Goal: Navigation & Orientation: Find specific page/section

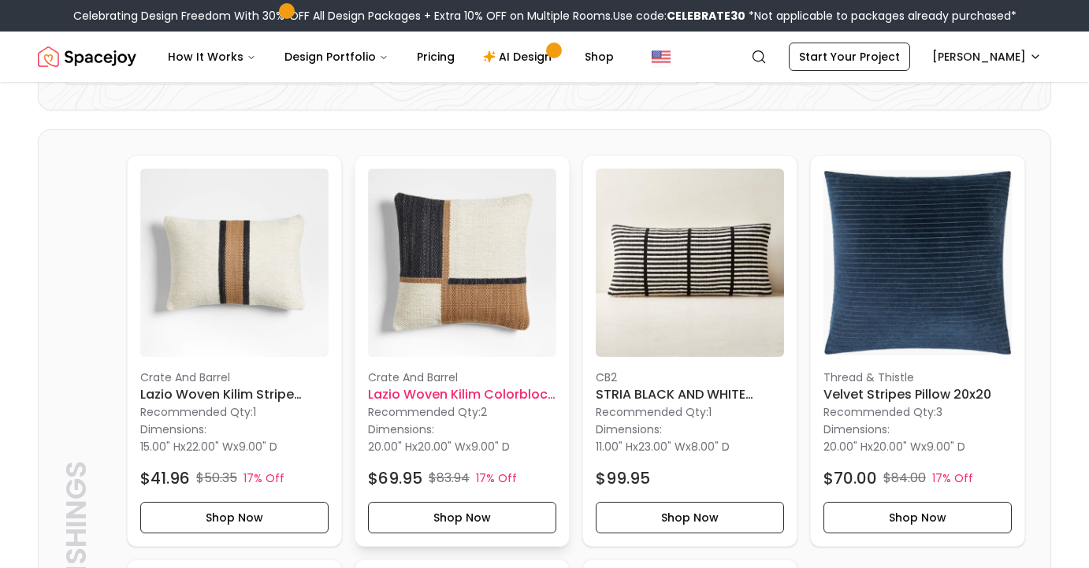
scroll to position [321, 0]
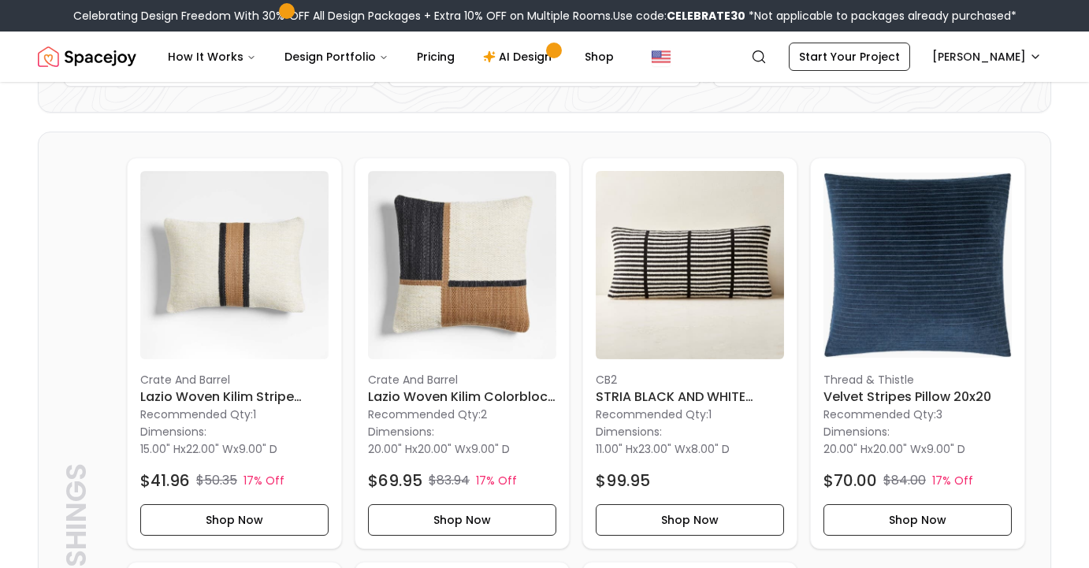
click at [76, 6] on div "Celebrating Design Freedom With 30% OFF All Design Packages + Extra 10% OFF on …" at bounding box center [544, 16] width 1089 height 32
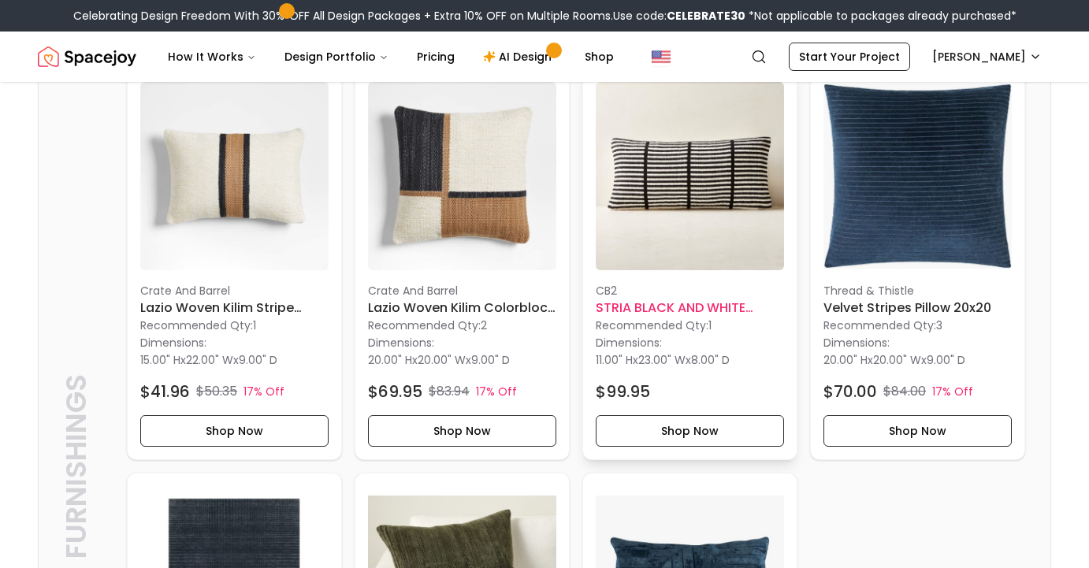
scroll to position [409, 0]
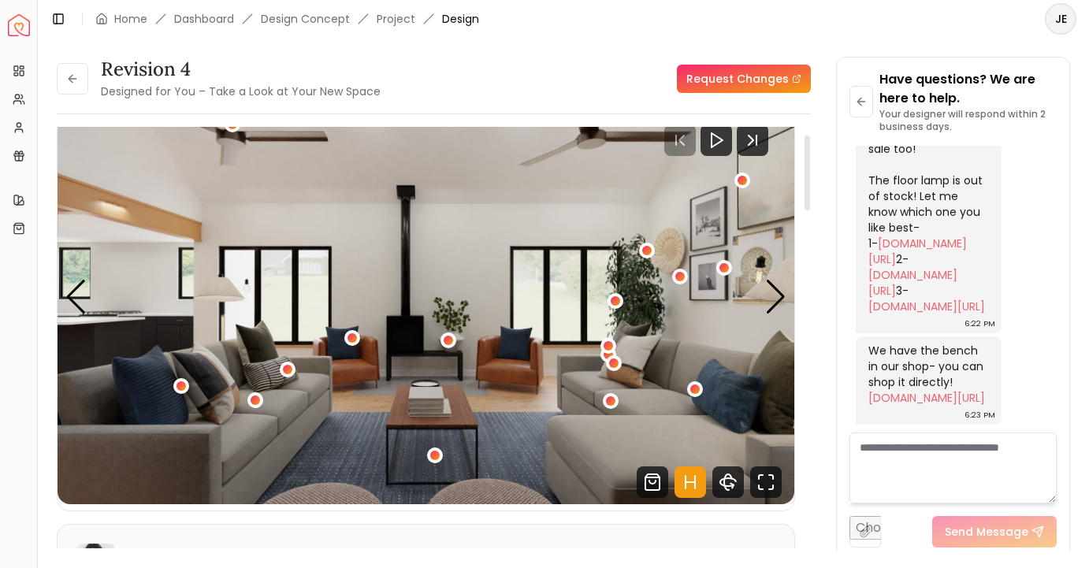
scroll to position [48, 0]
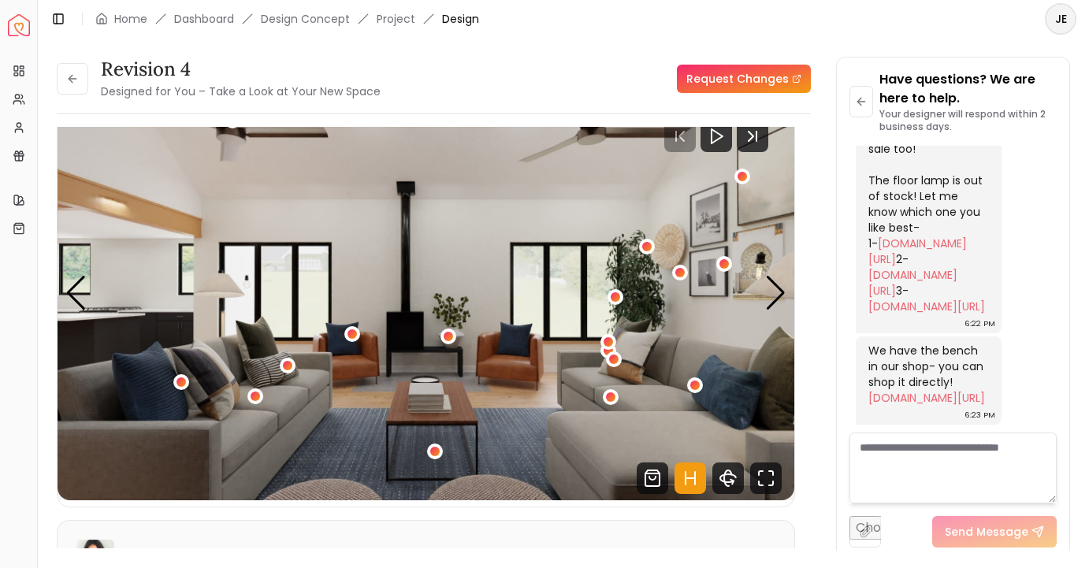
click at [199, 2] on header "Toggle Sidebar Home Dashboard Design Concept Project Design JE" at bounding box center [564, 19] width 1052 height 38
click at [776, 300] on div "Next slide" at bounding box center [775, 293] width 21 height 35
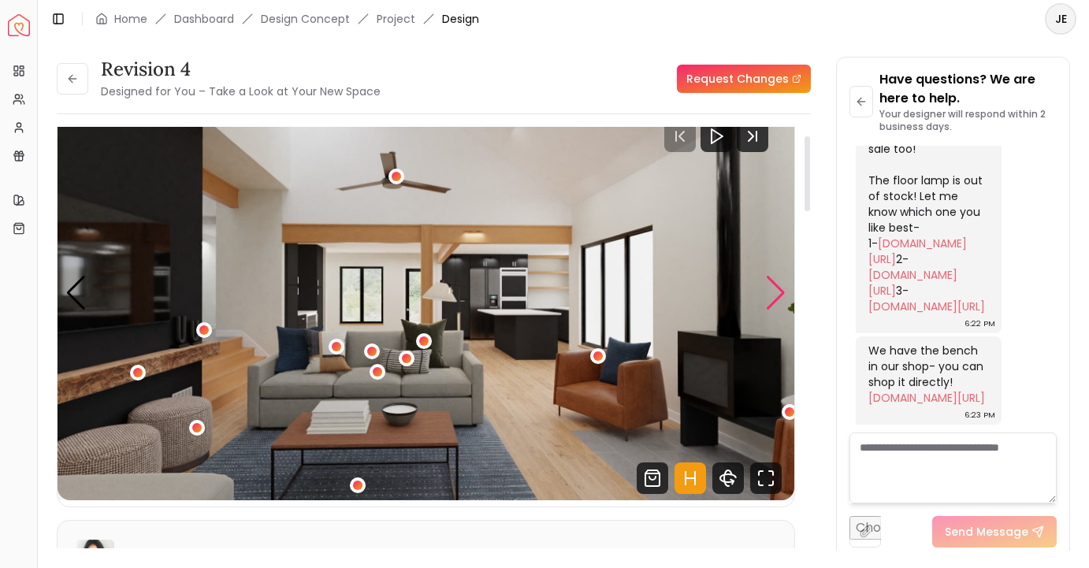
click at [776, 300] on div "Next slide" at bounding box center [775, 293] width 21 height 35
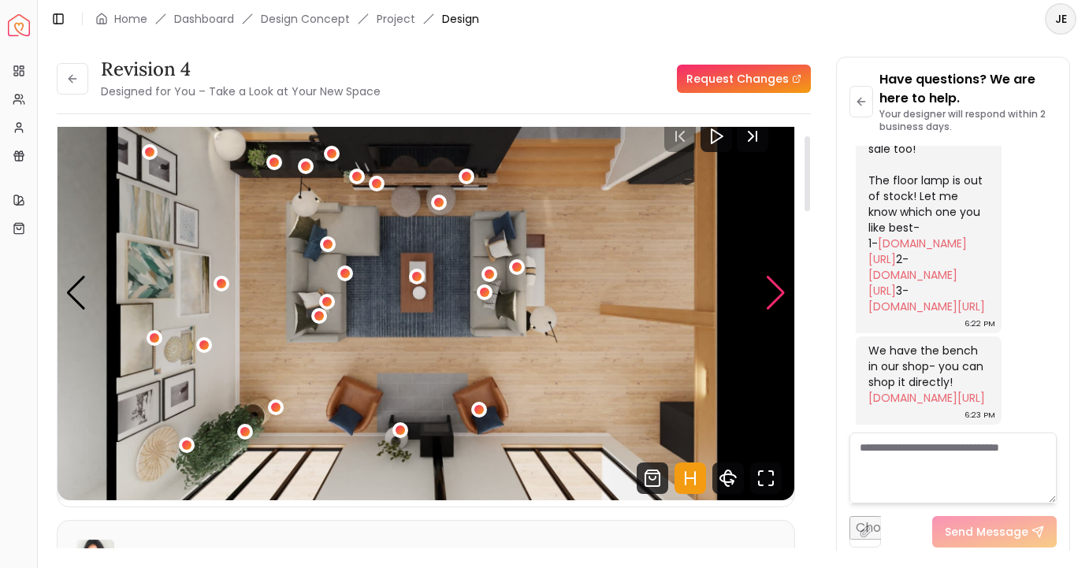
click at [776, 300] on div "Next slide" at bounding box center [775, 293] width 21 height 35
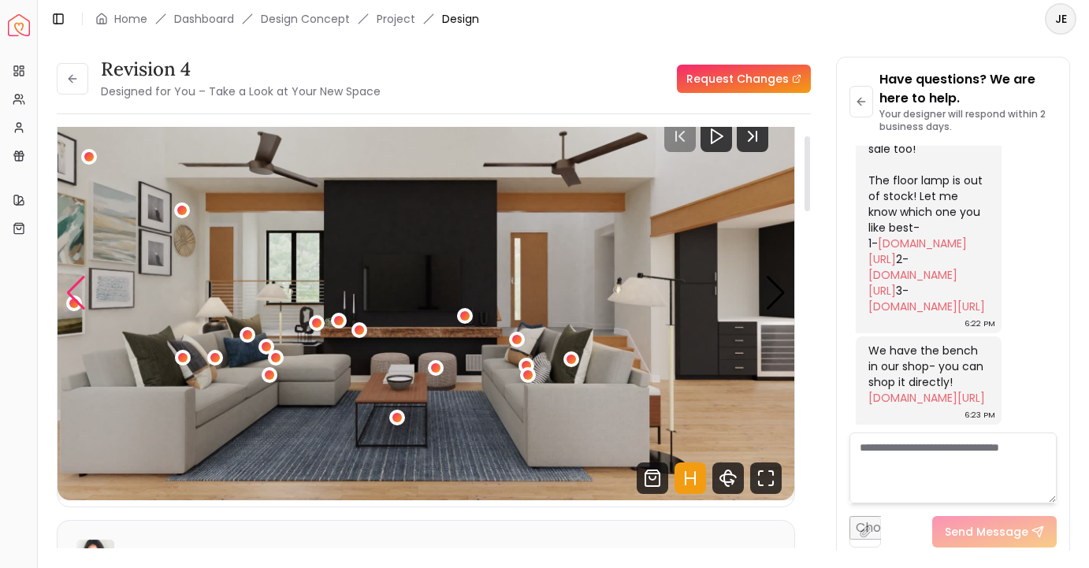
click at [66, 294] on div "Previous slide" at bounding box center [75, 293] width 21 height 35
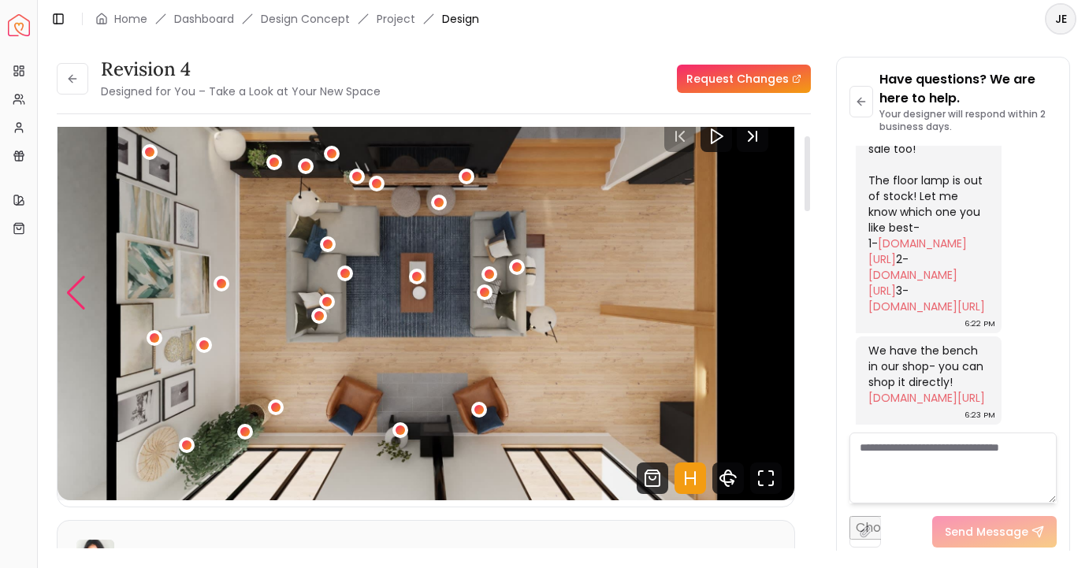
click at [73, 296] on div "Previous slide" at bounding box center [75, 293] width 21 height 35
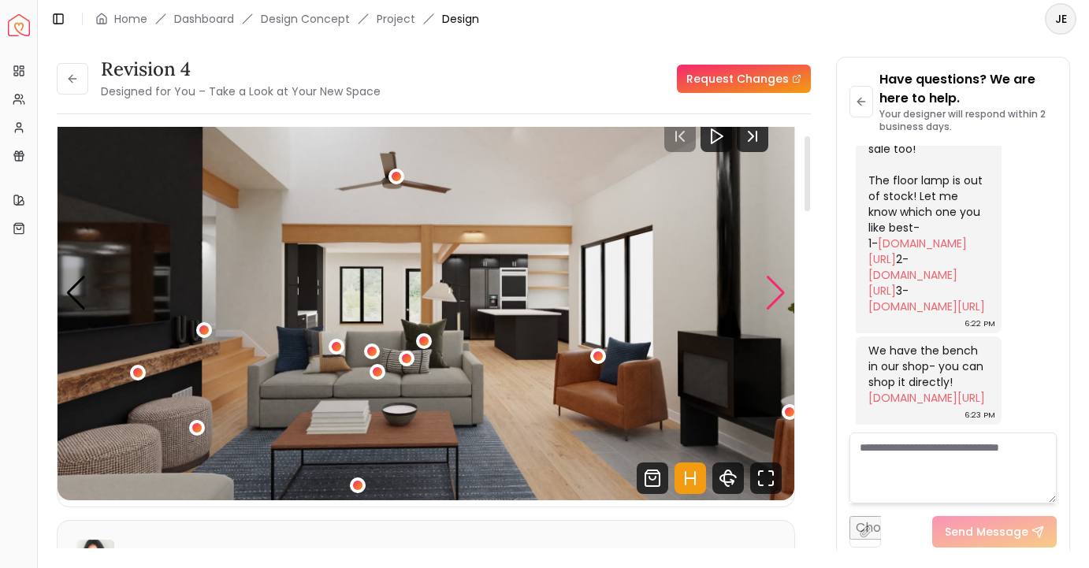
click at [777, 283] on div "Next slide" at bounding box center [775, 293] width 21 height 35
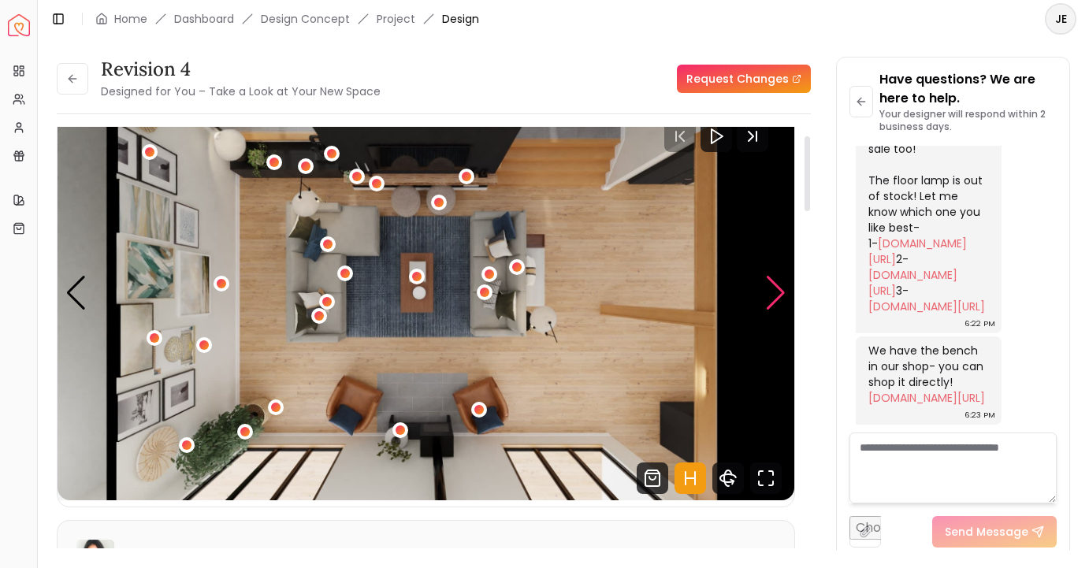
click at [777, 283] on div "Next slide" at bounding box center [775, 293] width 21 height 35
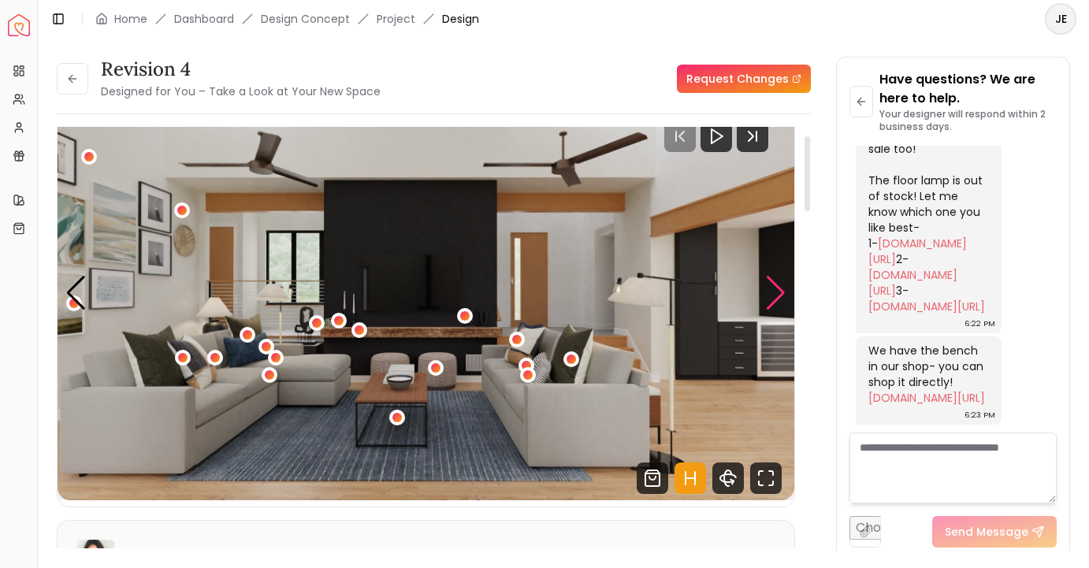
click at [776, 298] on div "Next slide" at bounding box center [775, 293] width 21 height 35
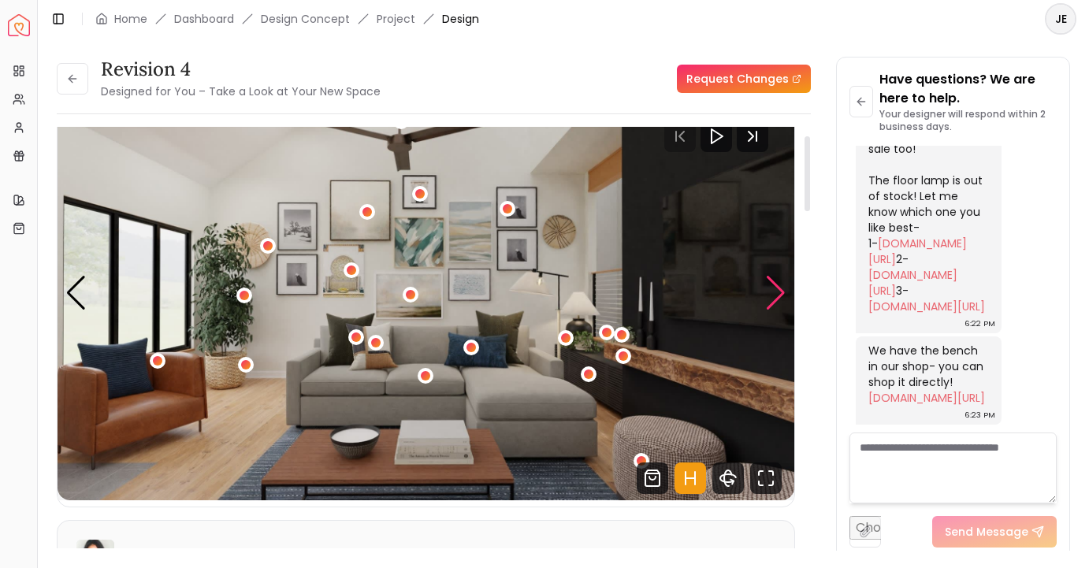
click at [775, 299] on div "Next slide" at bounding box center [775, 293] width 21 height 35
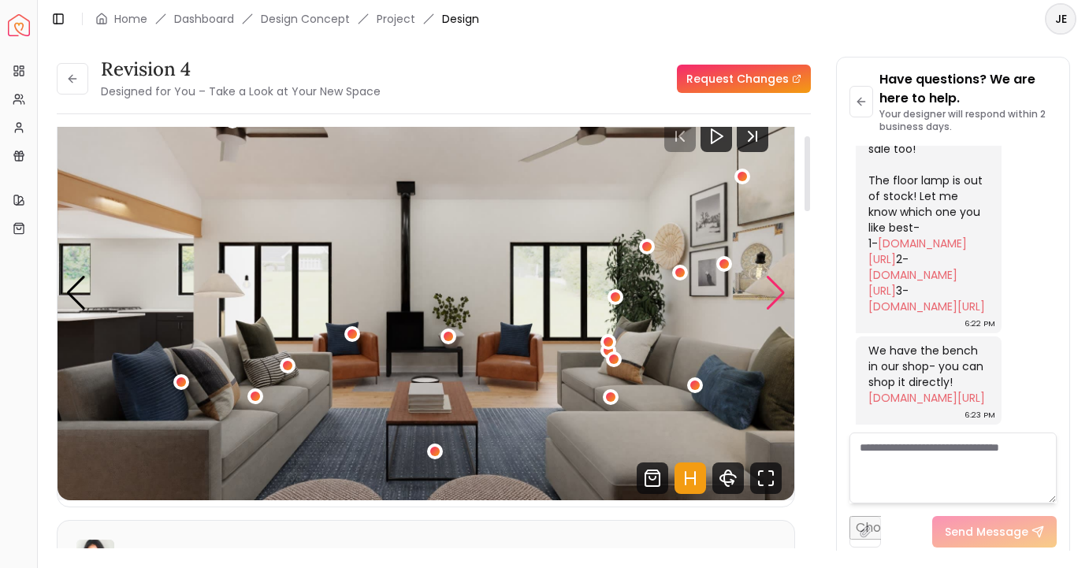
click at [775, 299] on div "Next slide" at bounding box center [775, 293] width 21 height 35
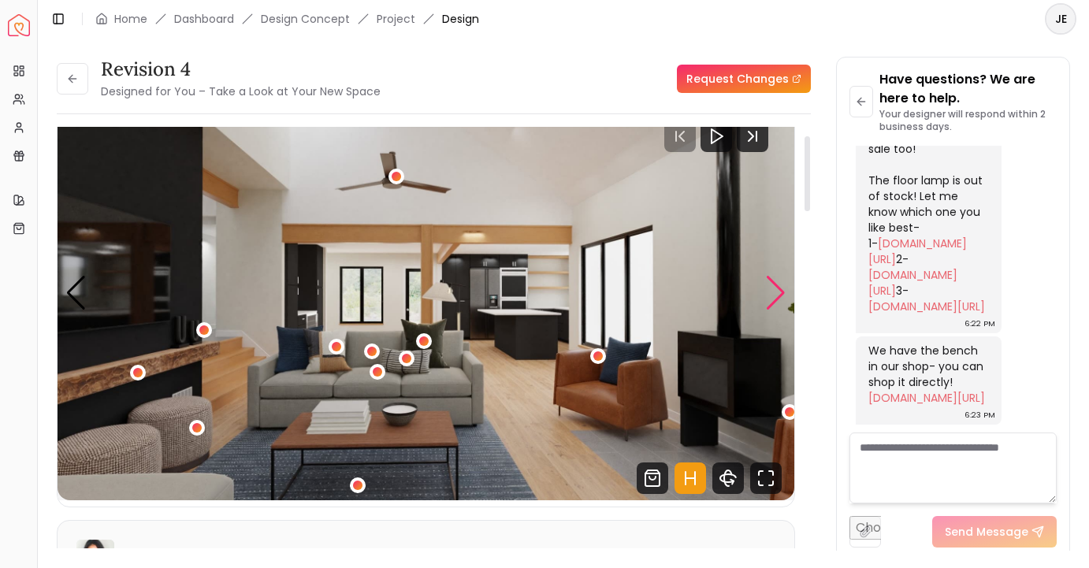
click at [773, 302] on div "Next slide" at bounding box center [775, 293] width 21 height 35
